Goal: Entertainment & Leisure: Consume media (video, audio)

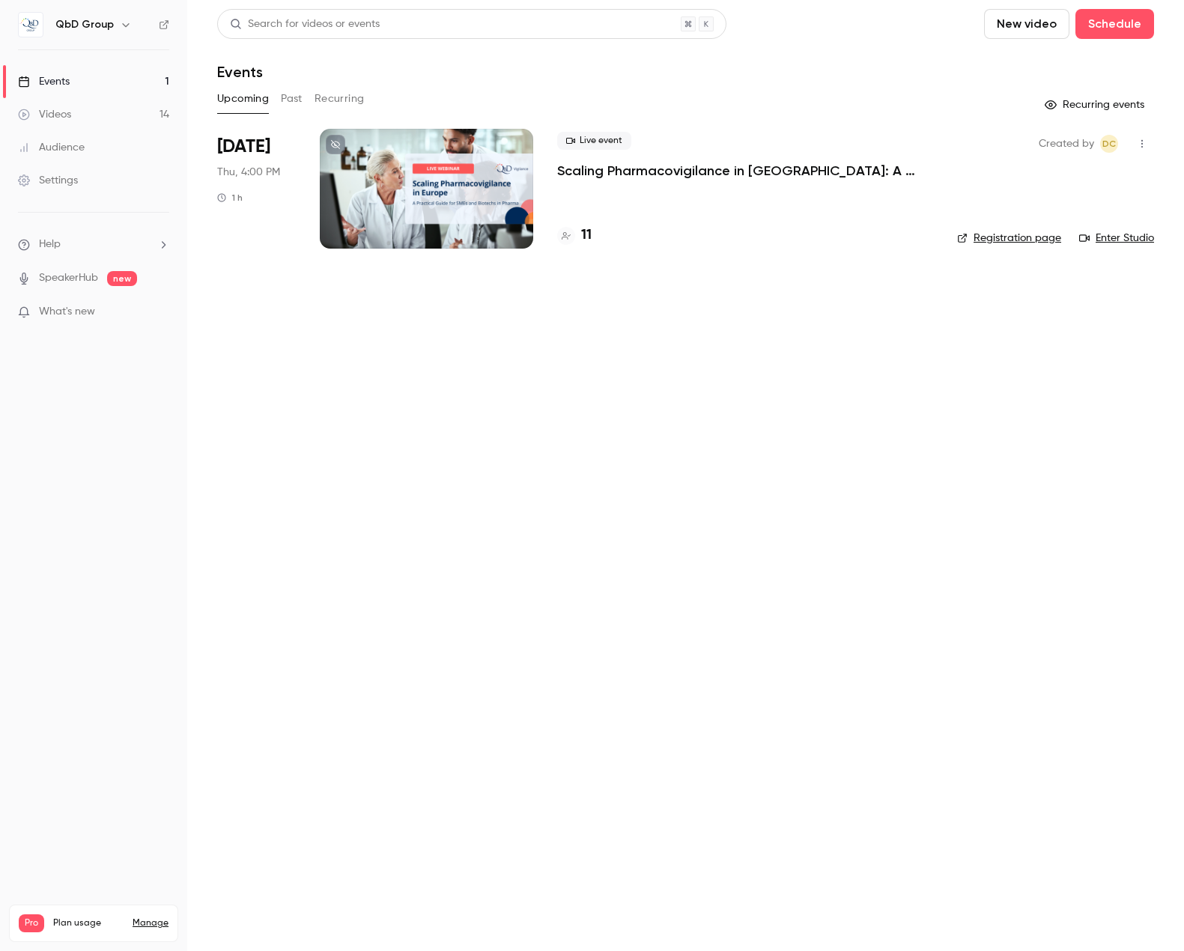
click at [97, 111] on link "Videos 14" at bounding box center [93, 114] width 187 height 33
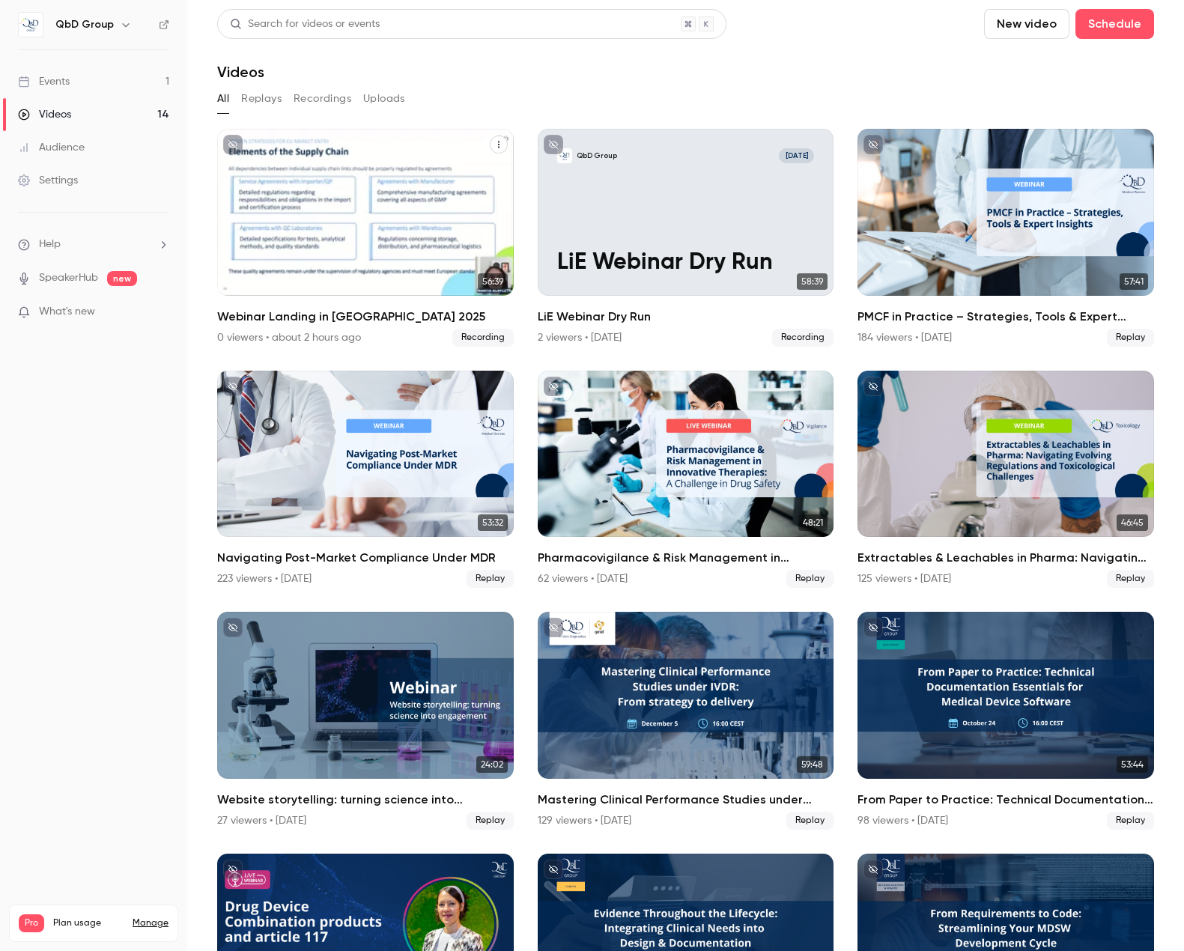
click at [408, 234] on p "Webinar Landing in [GEOGRAPHIC_DATA] 2025" at bounding box center [365, 235] width 257 height 79
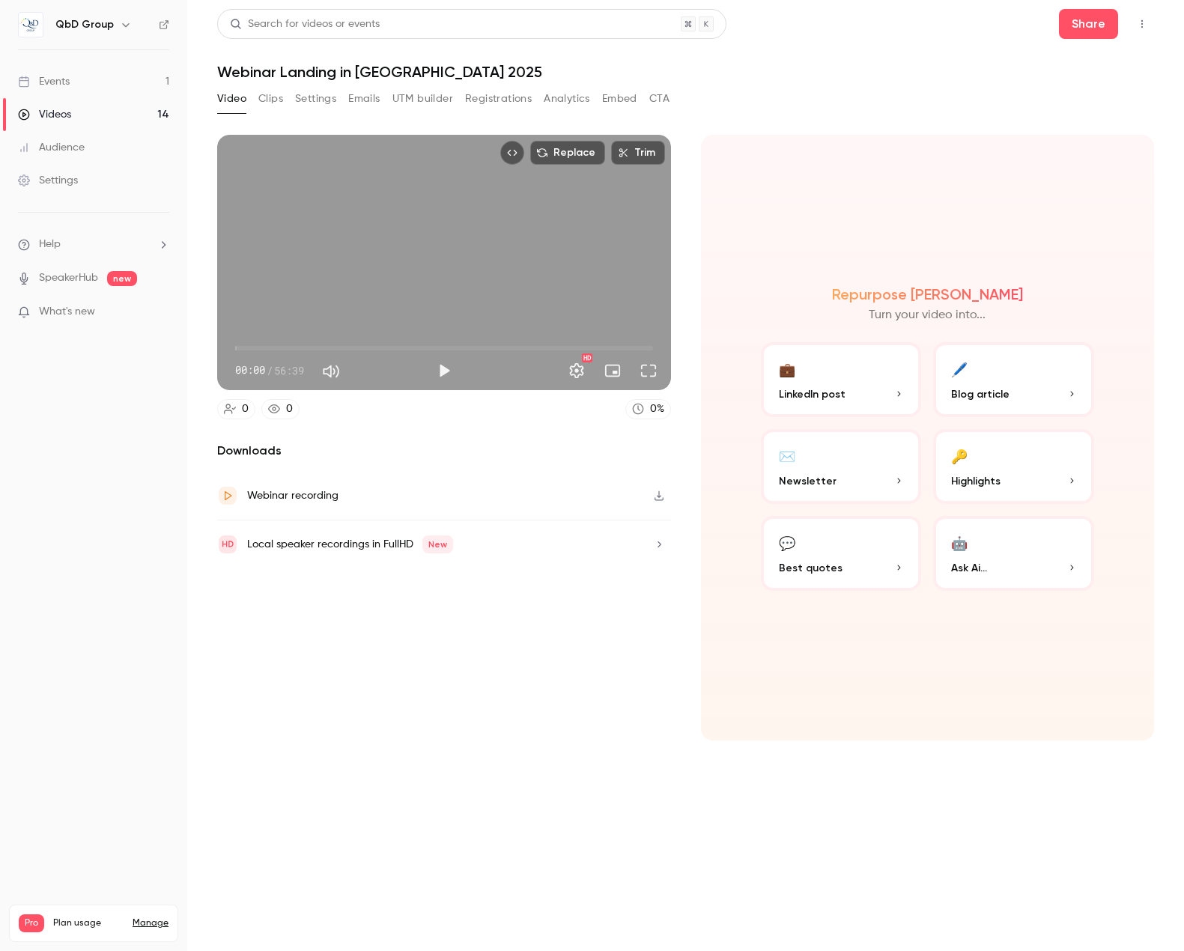
click at [255, 348] on span "00:00" at bounding box center [444, 348] width 418 height 34
click at [433, 364] on button "Play" at bounding box center [444, 371] width 30 height 30
click at [438, 367] on button "Pause" at bounding box center [444, 371] width 30 height 30
click at [442, 369] on button "Play" at bounding box center [444, 371] width 30 height 30
click at [648, 374] on button "Full screen" at bounding box center [649, 371] width 30 height 30
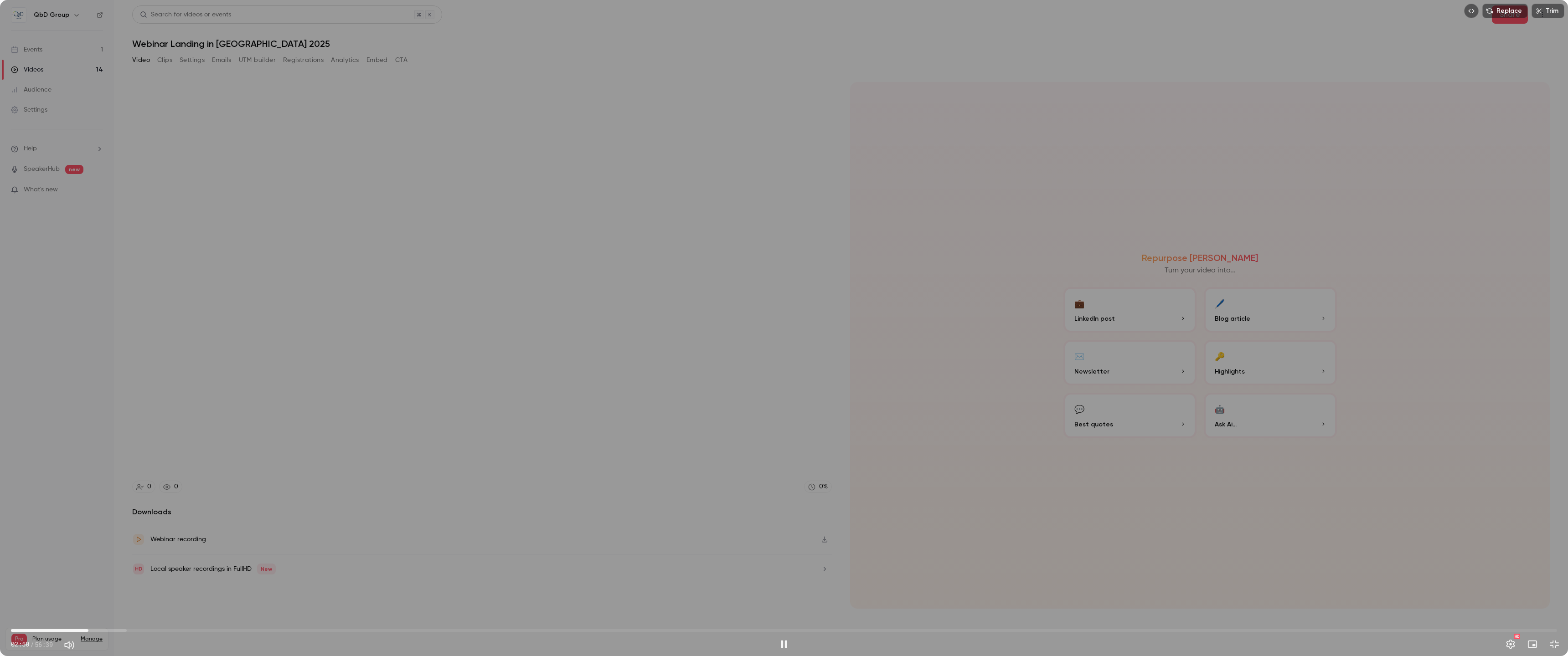
click at [491, 578] on span "02:50" at bounding box center [784, 630] width 1546 height 21
drag, startPoint x: 676, startPoint y: 626, endPoint x: 739, endPoint y: 629, distance: 63.1
click at [677, 578] on span "24:24" at bounding box center [784, 630] width 1546 height 21
click at [720, 578] on span "24:24" at bounding box center [784, 630] width 1546 height 21
click at [720, 578] on span "32:16" at bounding box center [784, 630] width 1546 height 21
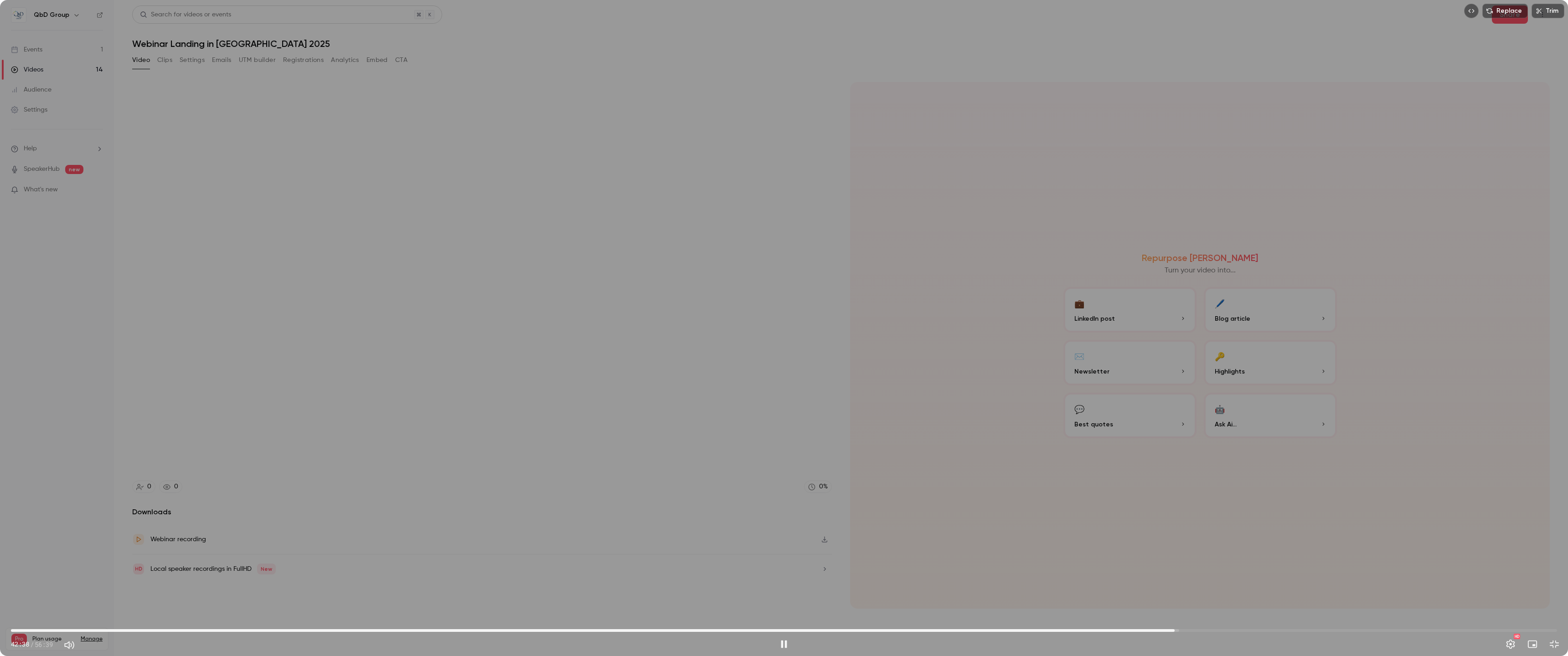
click at [720, 578] on span "42:38" at bounding box center [784, 630] width 1546 height 21
click at [720, 578] on span "54:35" at bounding box center [784, 630] width 1546 height 21
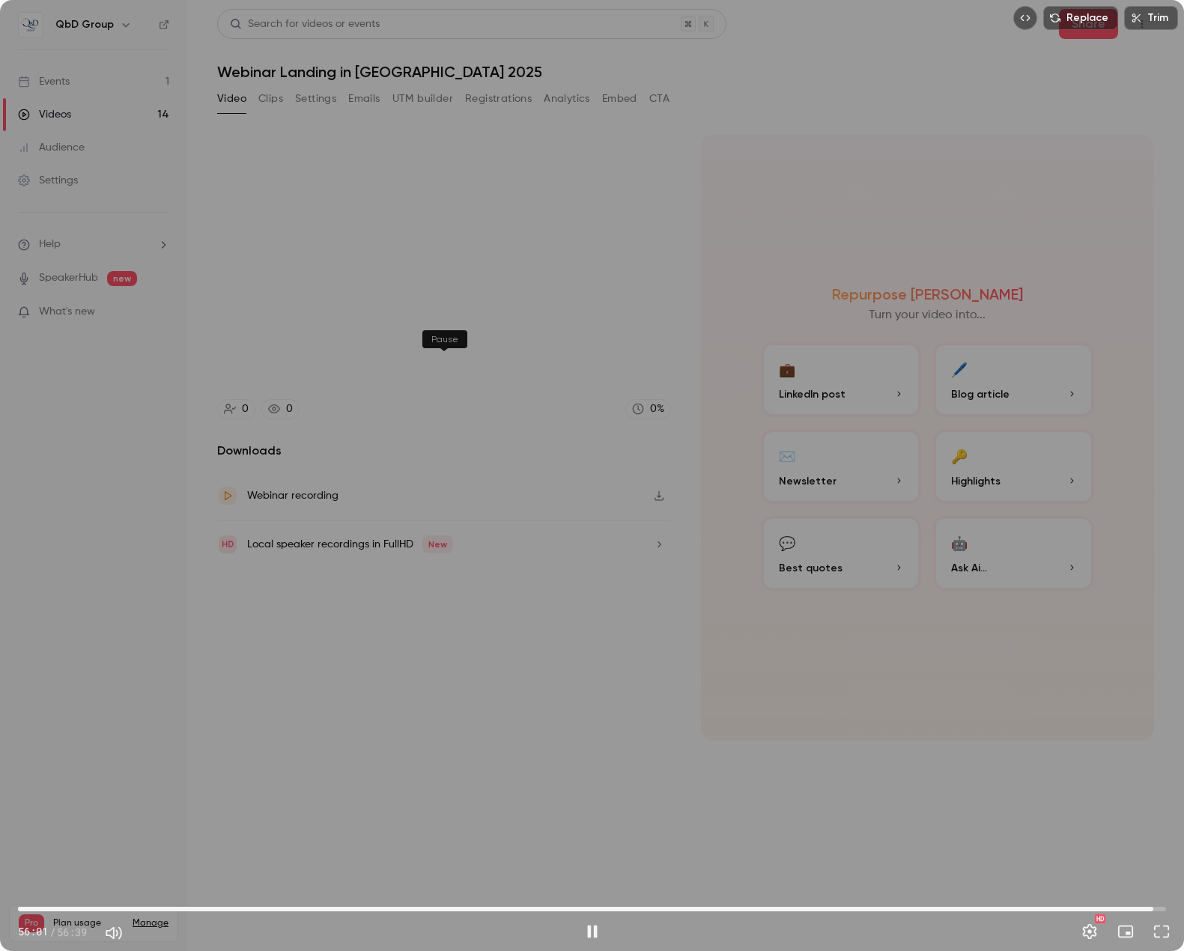
type input "******"
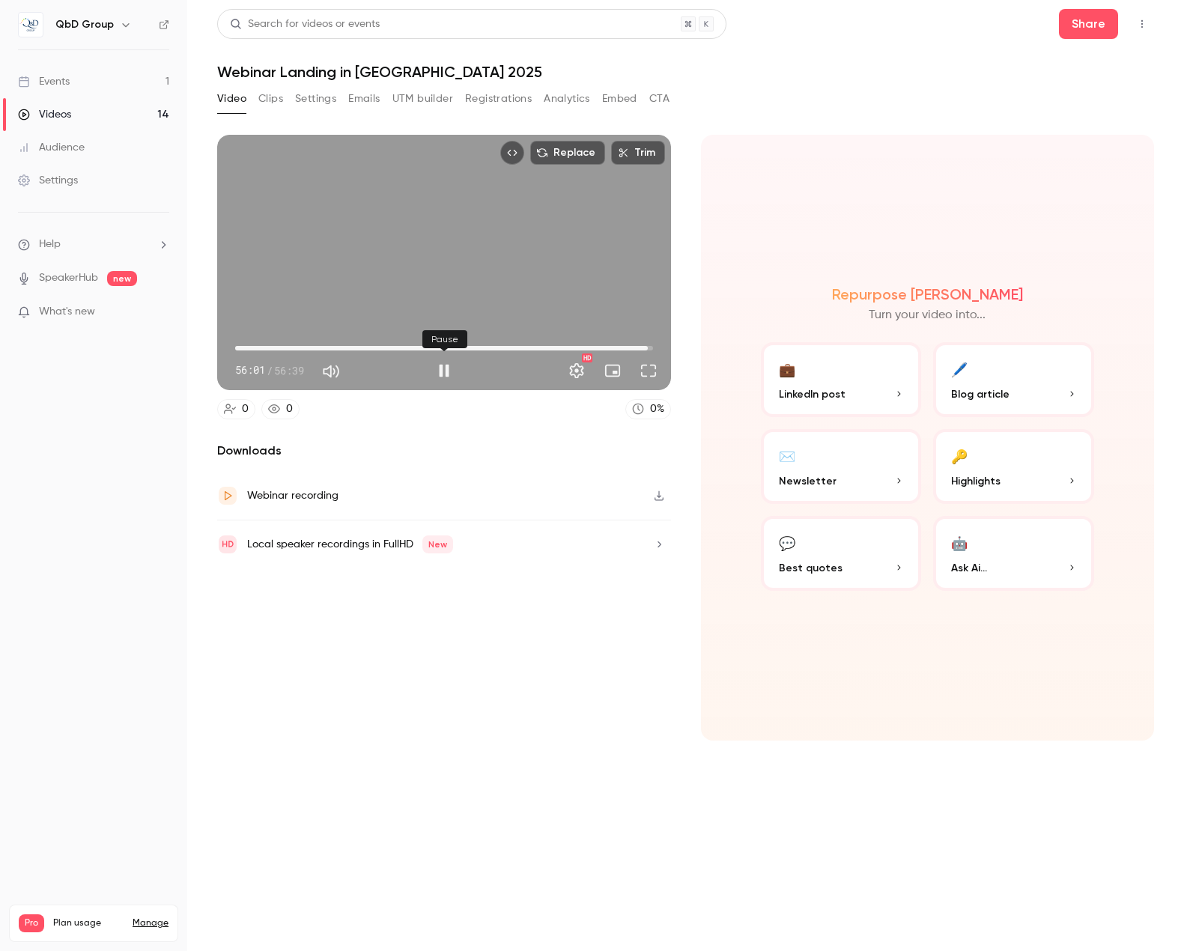
click at [437, 367] on button "Pause" at bounding box center [444, 371] width 30 height 30
click at [230, 94] on button "Video" at bounding box center [231, 99] width 29 height 24
click at [240, 70] on h1 "Webinar Landing in [GEOGRAPHIC_DATA] 2025" at bounding box center [685, 72] width 937 height 18
click at [242, 72] on h1 "Webinar Landing in [GEOGRAPHIC_DATA] 2025" at bounding box center [685, 72] width 937 height 18
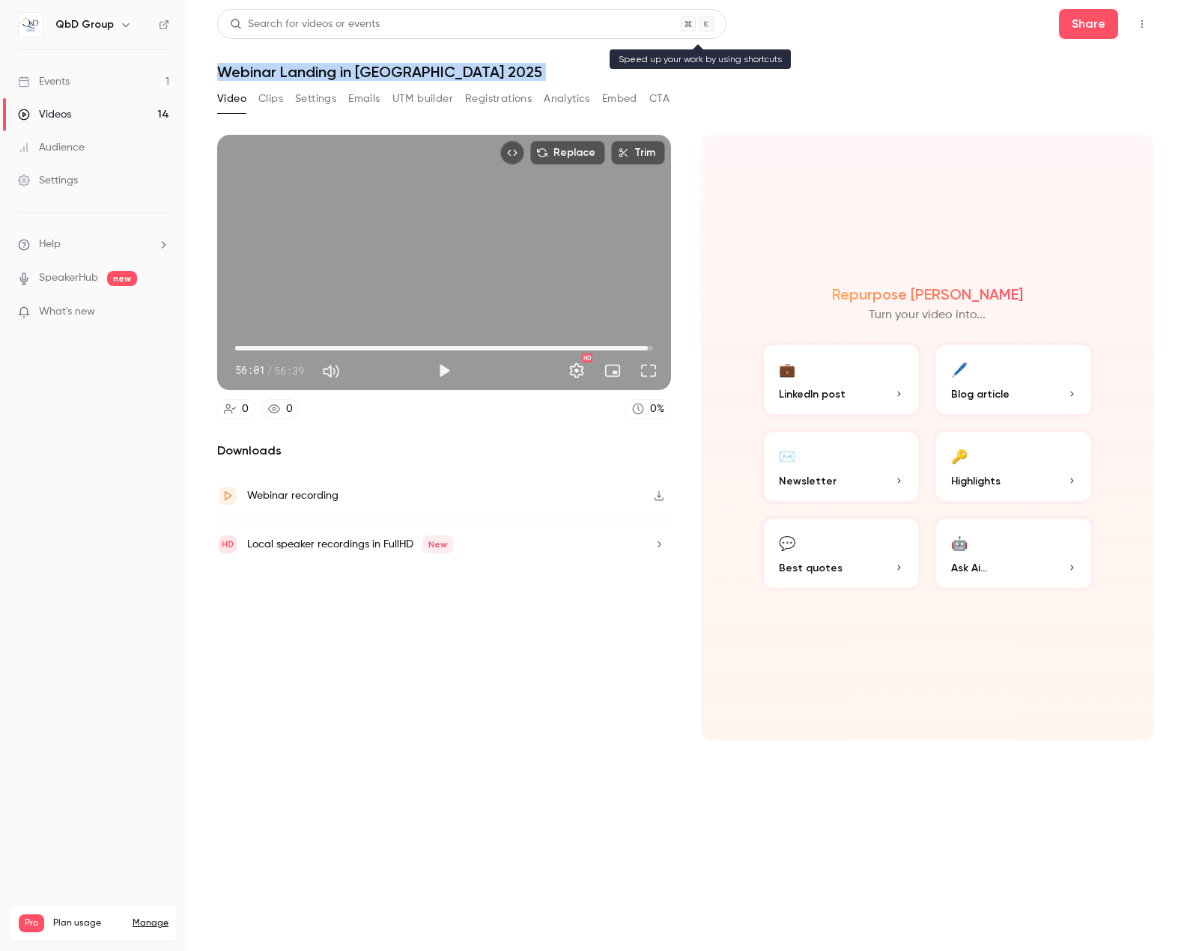
copy div "Webinar Landing in [GEOGRAPHIC_DATA] 2025 Video Clips Settings Emails UTM build…"
click at [259, 708] on div "Downloads Webinar recording Local speaker recordings in FullHD New" at bounding box center [444, 592] width 454 height 300
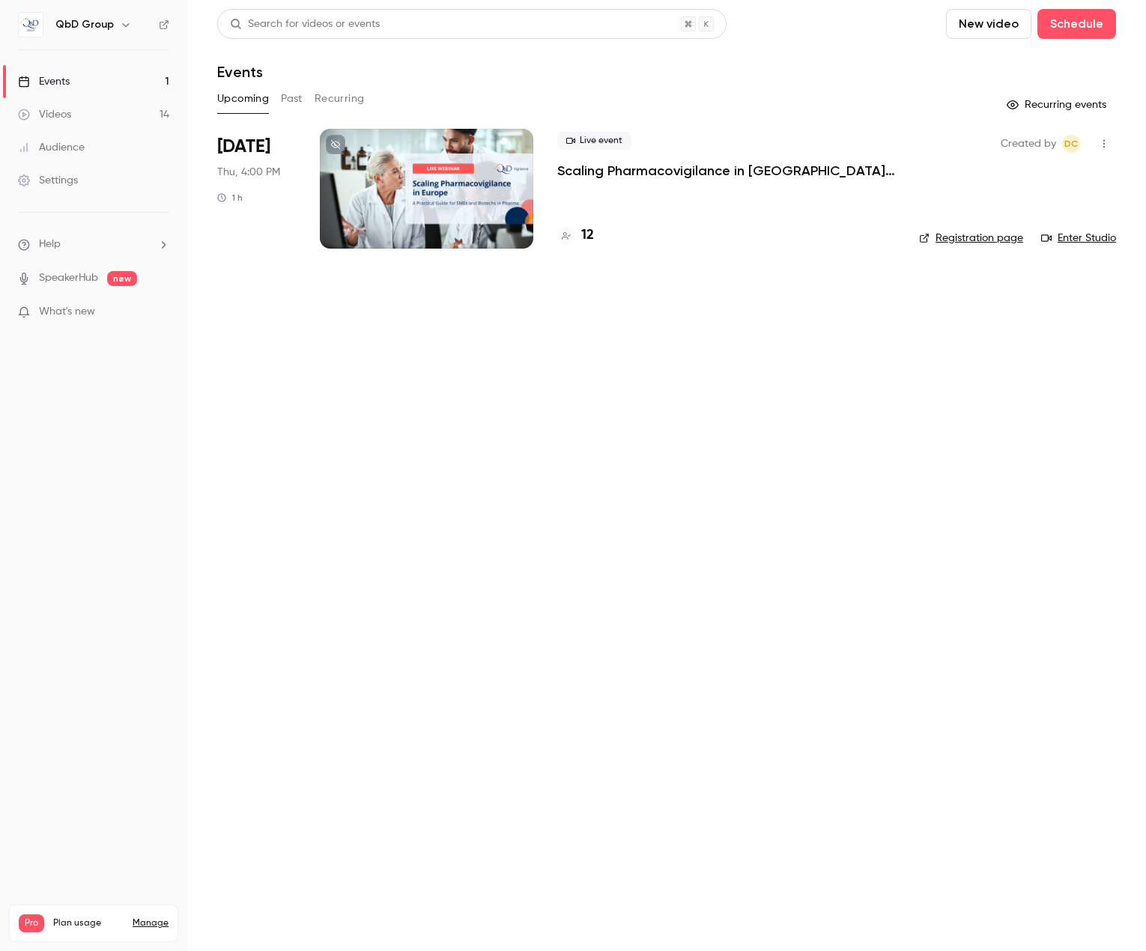
click at [79, 121] on link "Videos 14" at bounding box center [93, 114] width 187 height 33
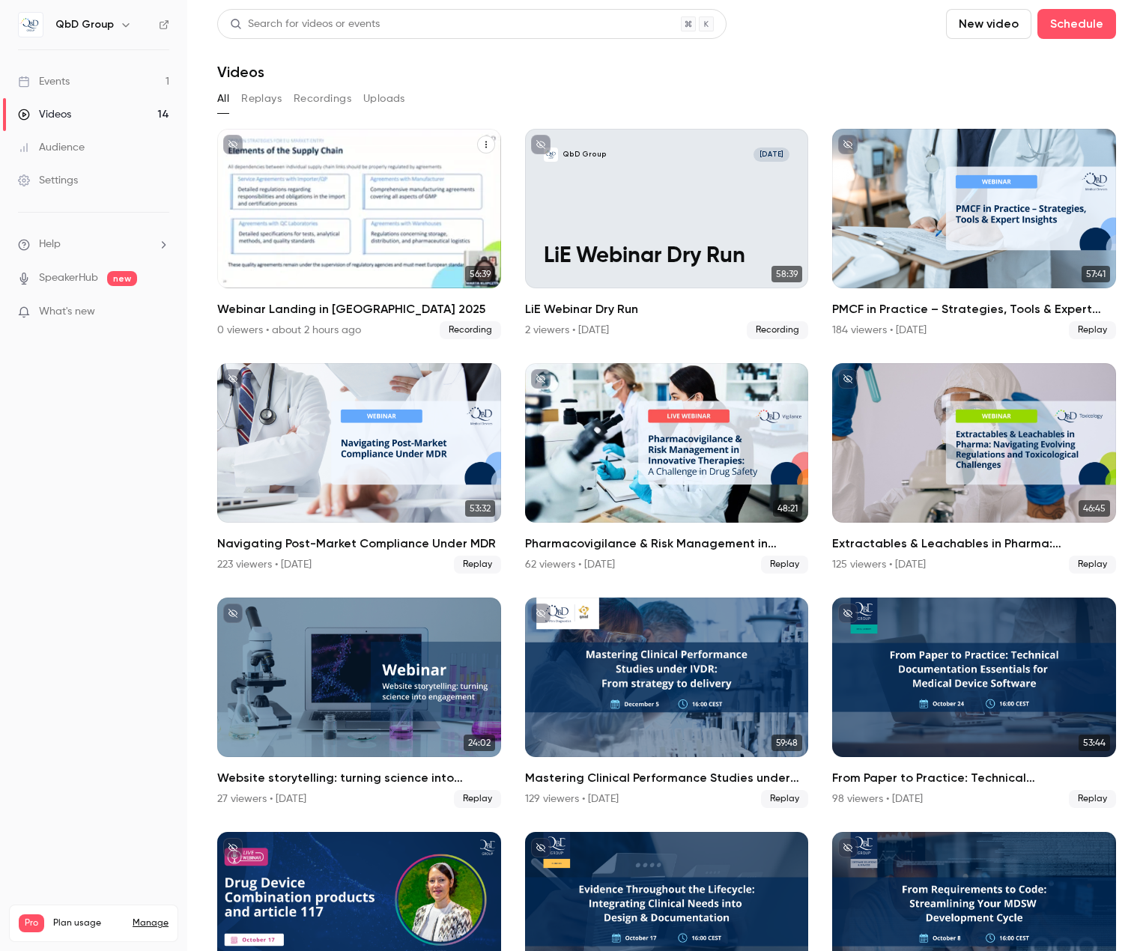
click at [438, 166] on div "QbD Group Oct 7 Webinar Landing in Europe_October 2025" at bounding box center [359, 209] width 284 height 160
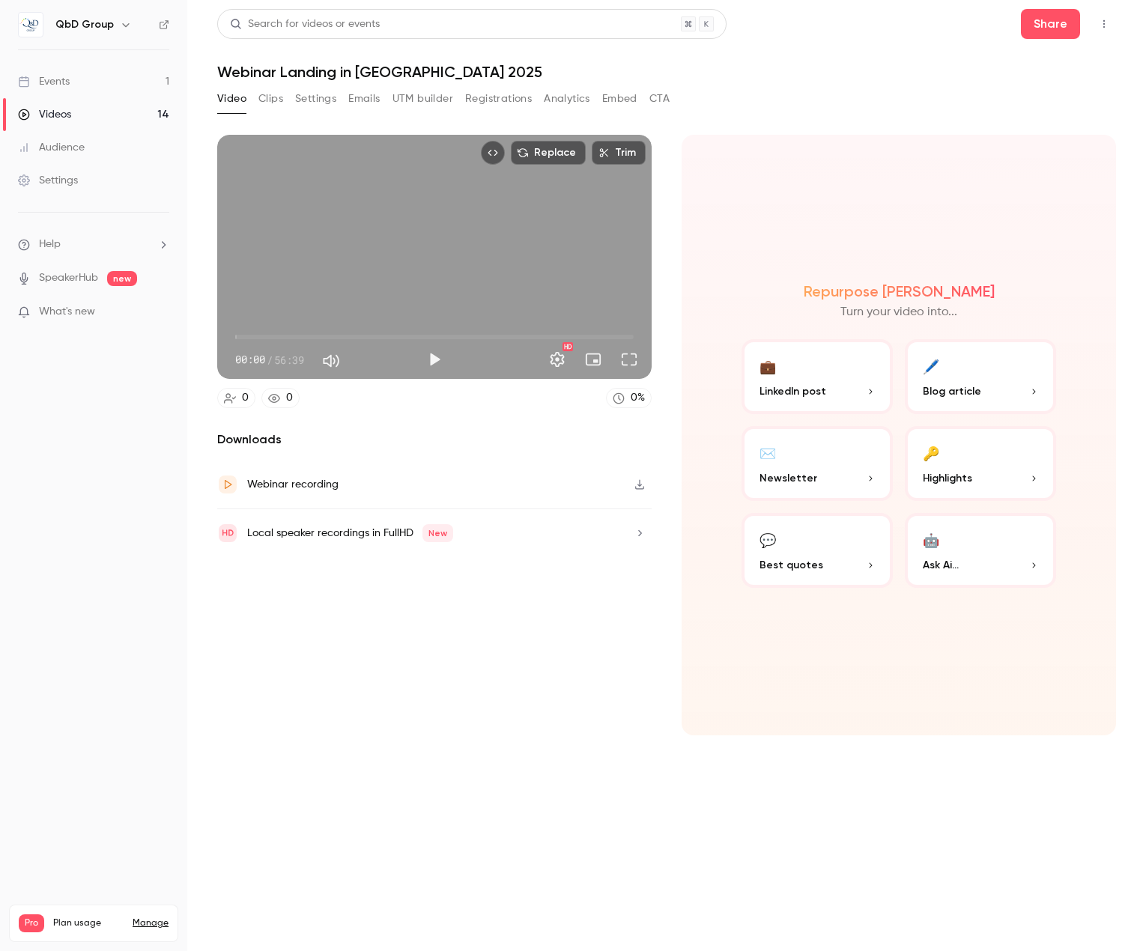
click at [493, 477] on div "Webinar recording" at bounding box center [434, 485] width 434 height 49
click at [628, 530] on button "button" at bounding box center [640, 533] width 24 height 24
drag, startPoint x: 277, startPoint y: 103, endPoint x: 269, endPoint y: 103, distance: 8.3
click at [277, 103] on button "Clips" at bounding box center [270, 99] width 25 height 24
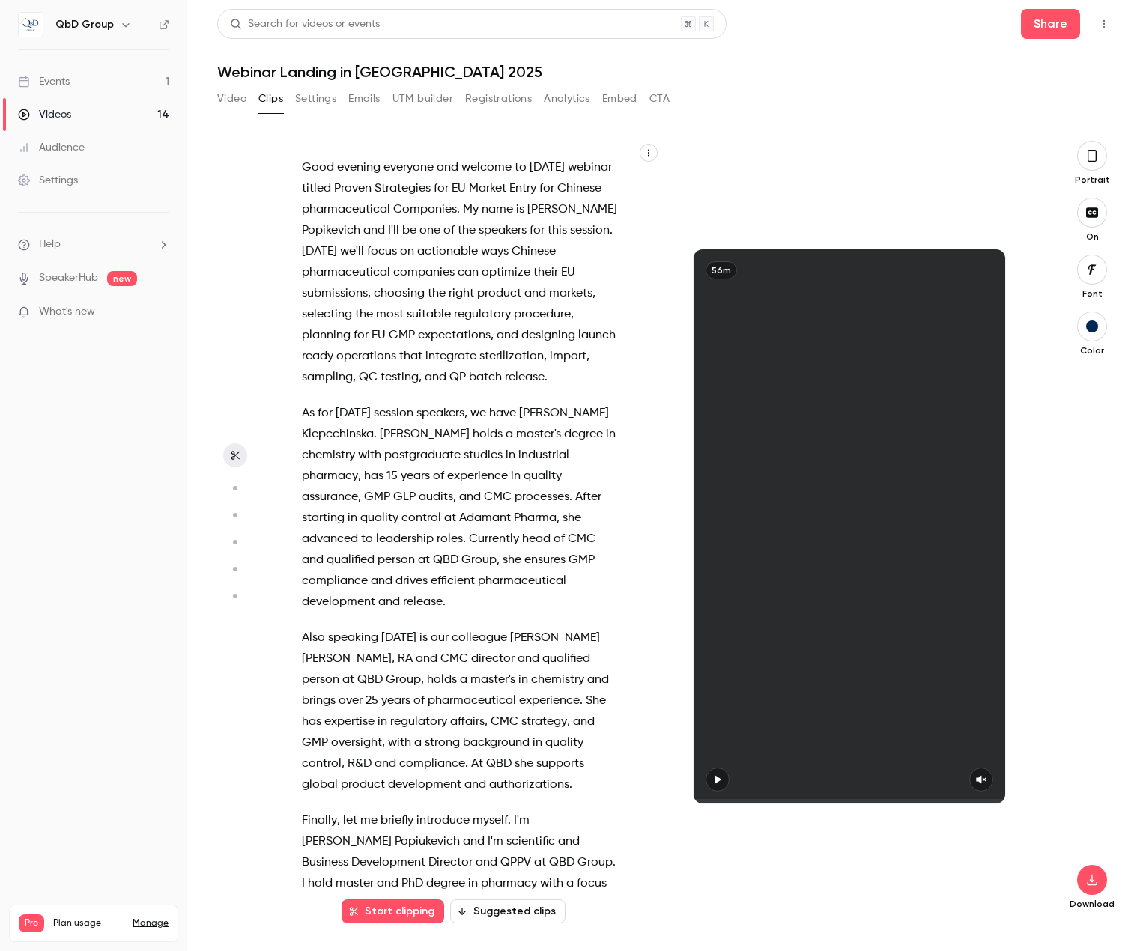
click at [223, 103] on button "Video" at bounding box center [231, 99] width 29 height 24
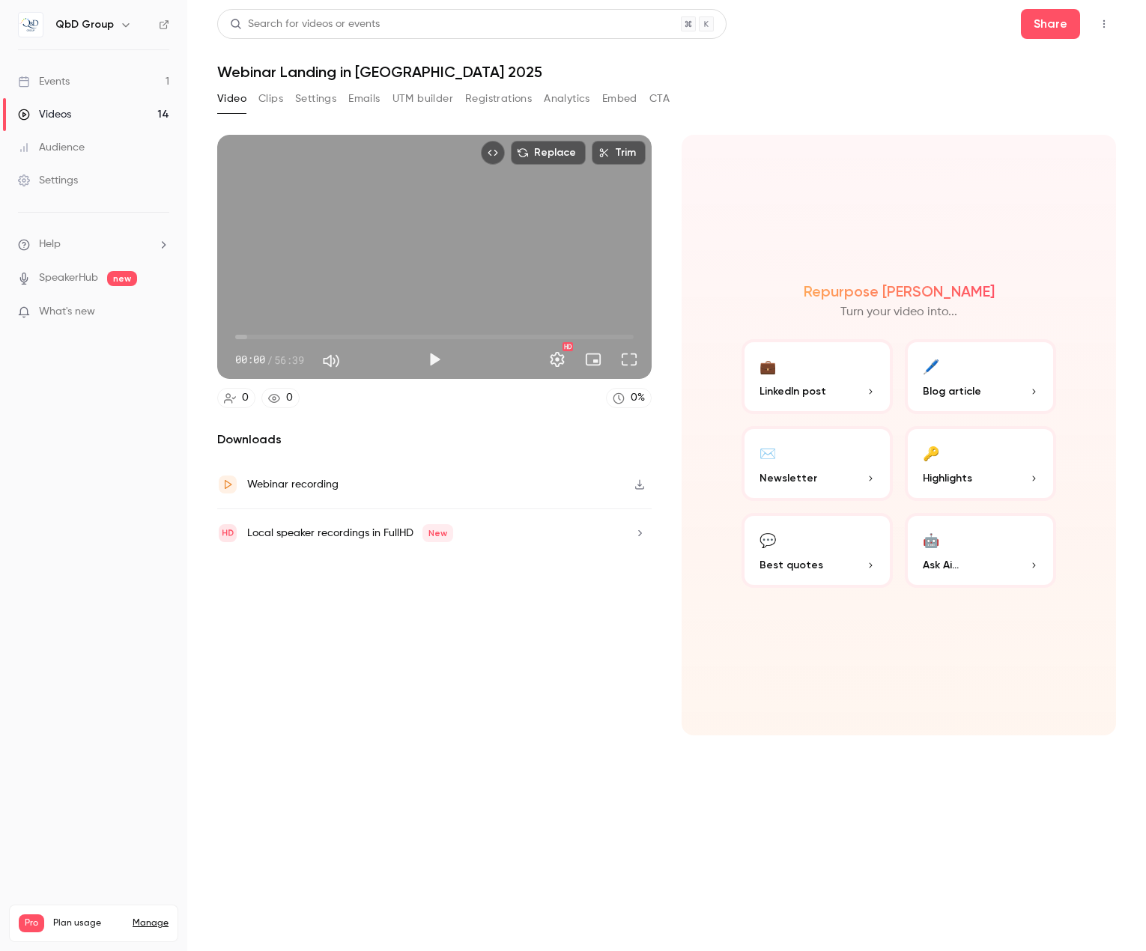
click at [222, 485] on icon at bounding box center [228, 485] width 12 height 12
click at [431, 721] on div "Downloads Webinar recording Local speaker recordings in FullHD New" at bounding box center [434, 583] width 434 height 305
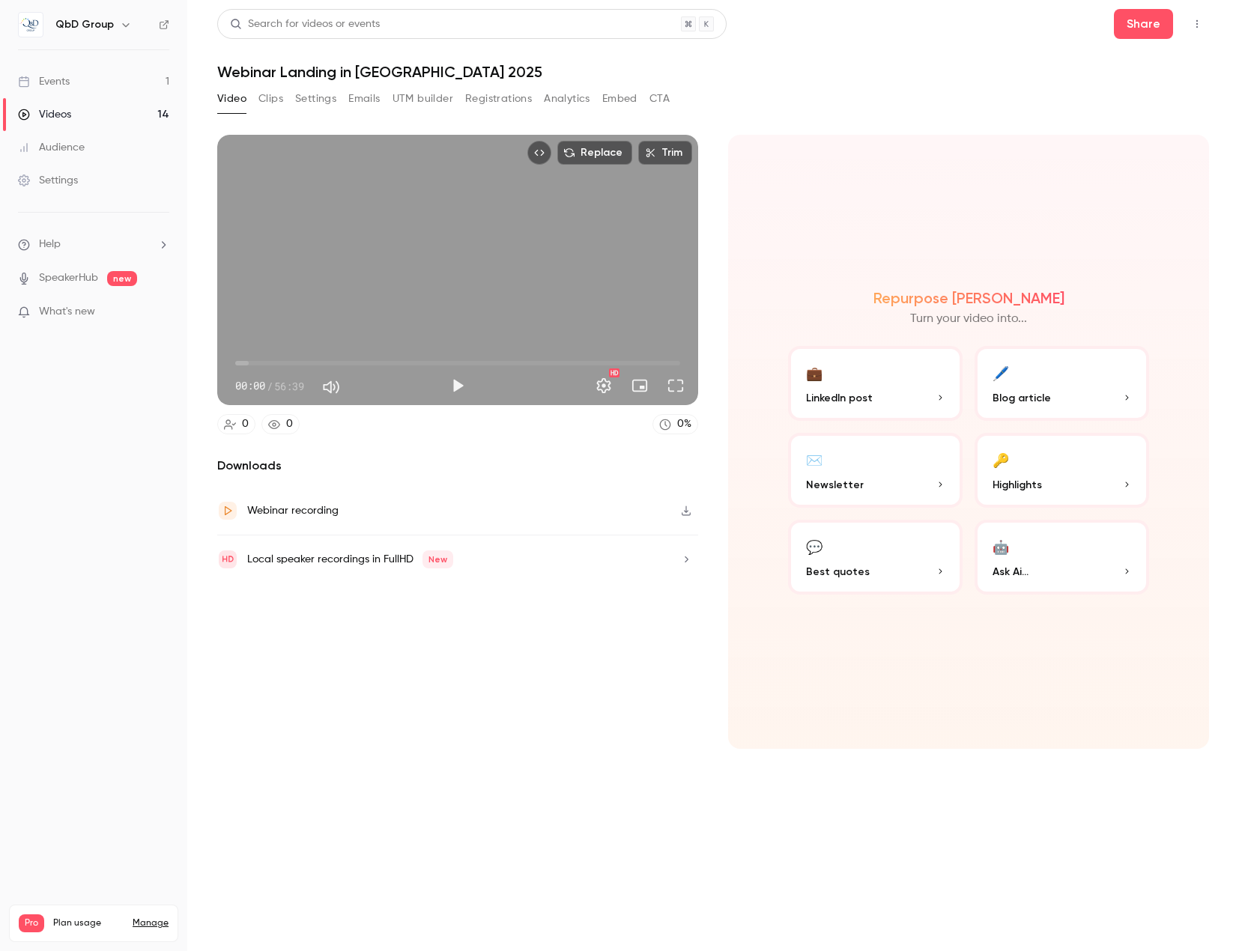
click at [419, 772] on section "Replace Trim 00:00 00:00 / 56:39 HD 0 0 0 % Downloads Webinar recording Local s…" at bounding box center [712, 524] width 991 height 779
